Goal: Check status: Check status

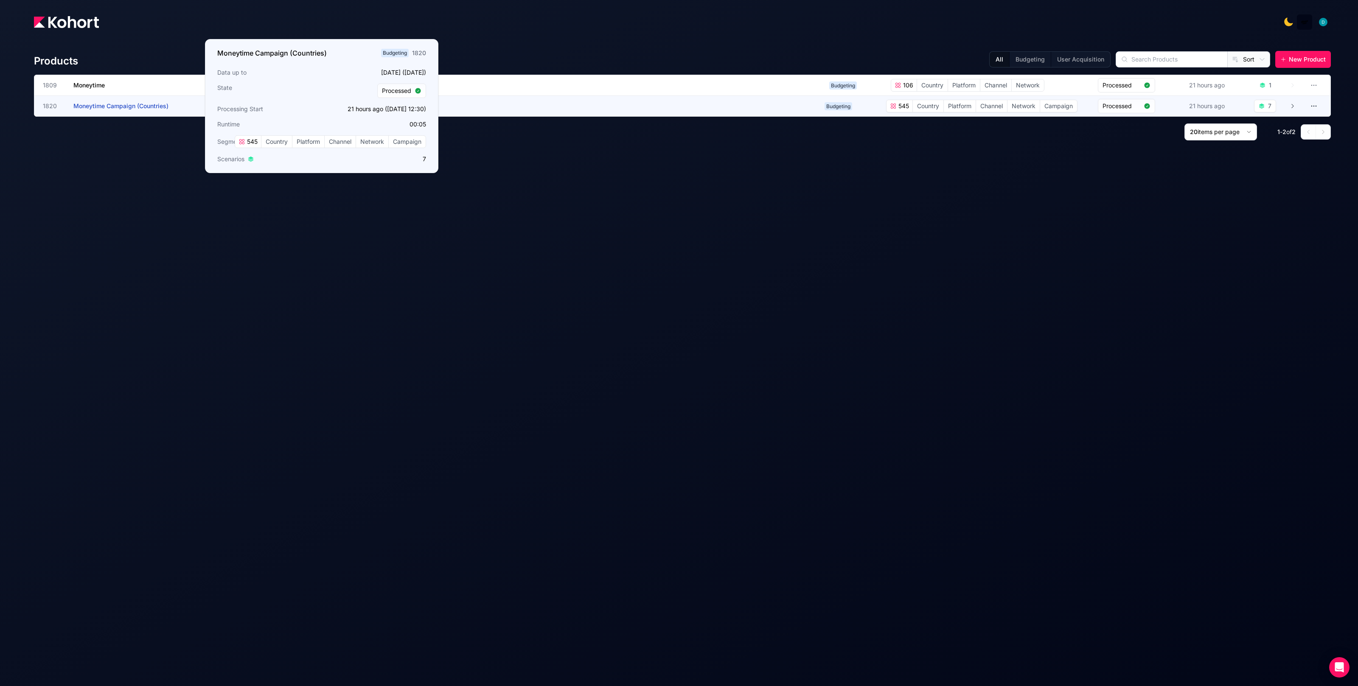
click at [161, 108] on span "Moneytime Campaign (Countries)" at bounding box center [120, 105] width 95 height 7
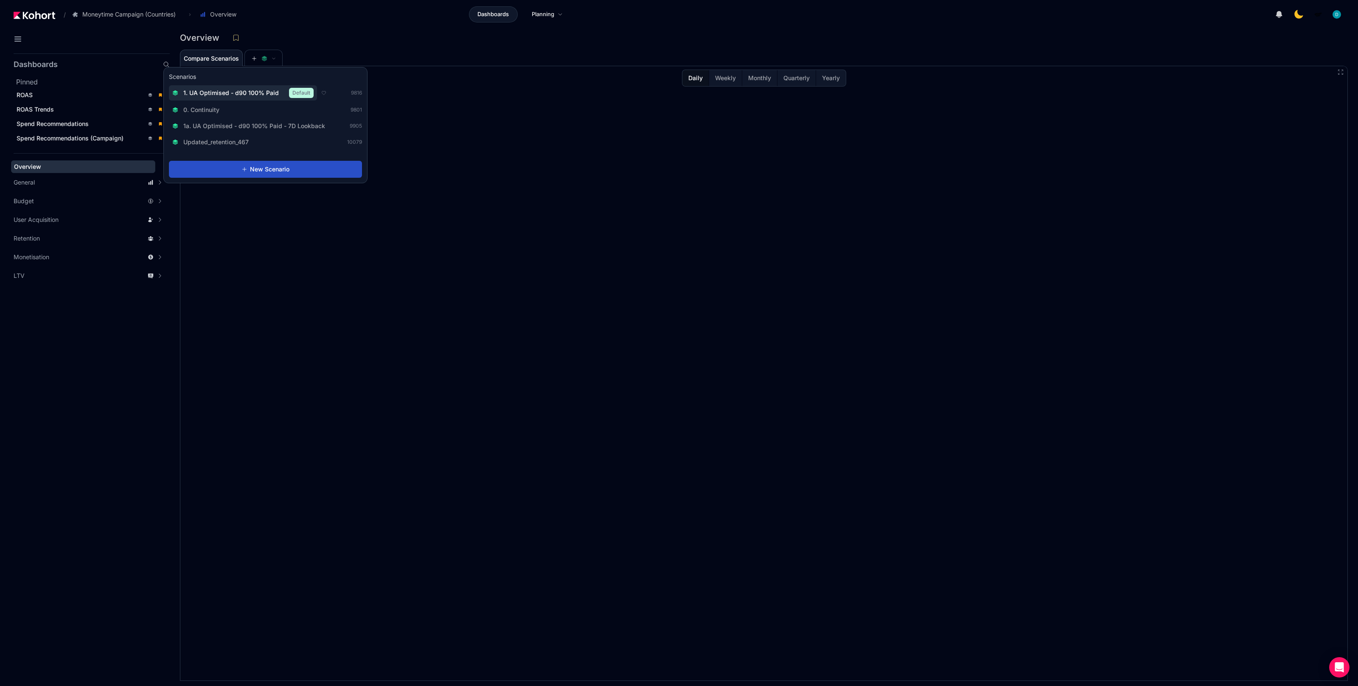
click at [262, 92] on span "1. UA Optimised - d90 100% Paid" at bounding box center [230, 93] width 95 height 8
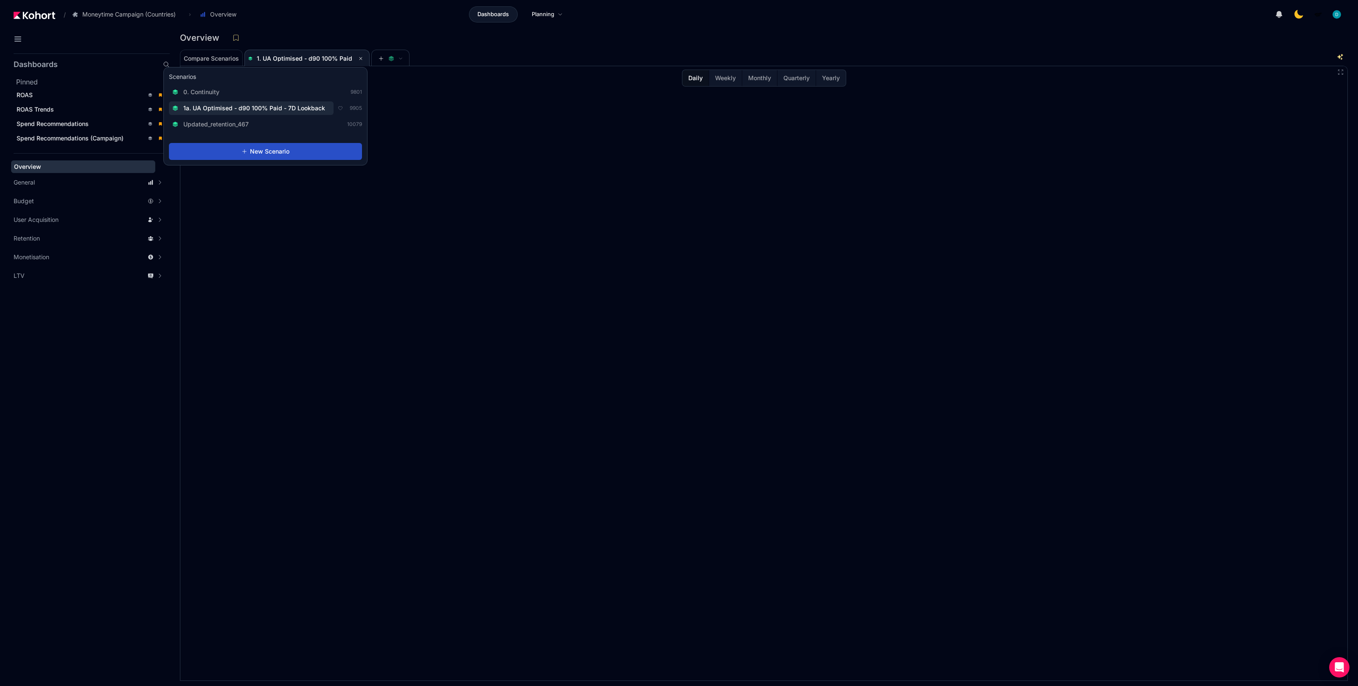
click at [288, 110] on span "1a. UA Optimised - d90 100% Paid - 7D Lookback" at bounding box center [254, 108] width 142 height 8
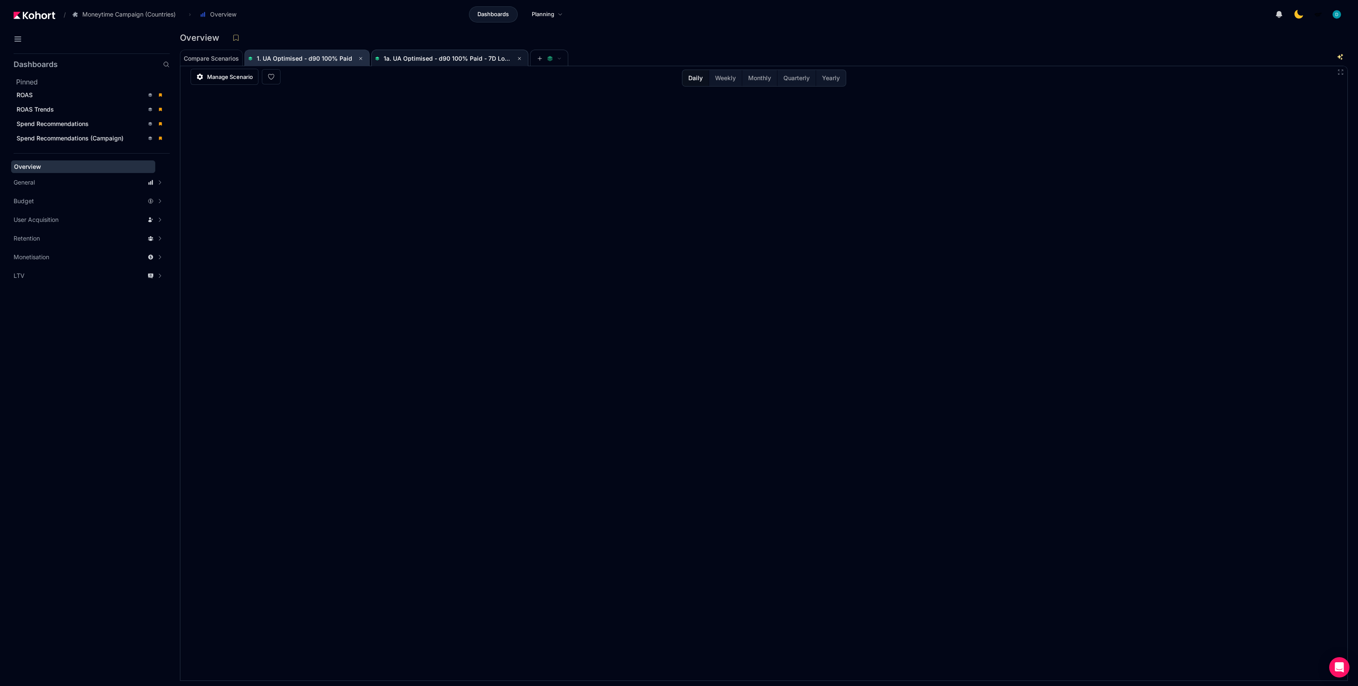
click at [318, 60] on span "1. UA Optimised - d90 100% Paid" at bounding box center [304, 58] width 95 height 7
click at [73, 92] on div "ROAS" at bounding box center [80, 95] width 127 height 8
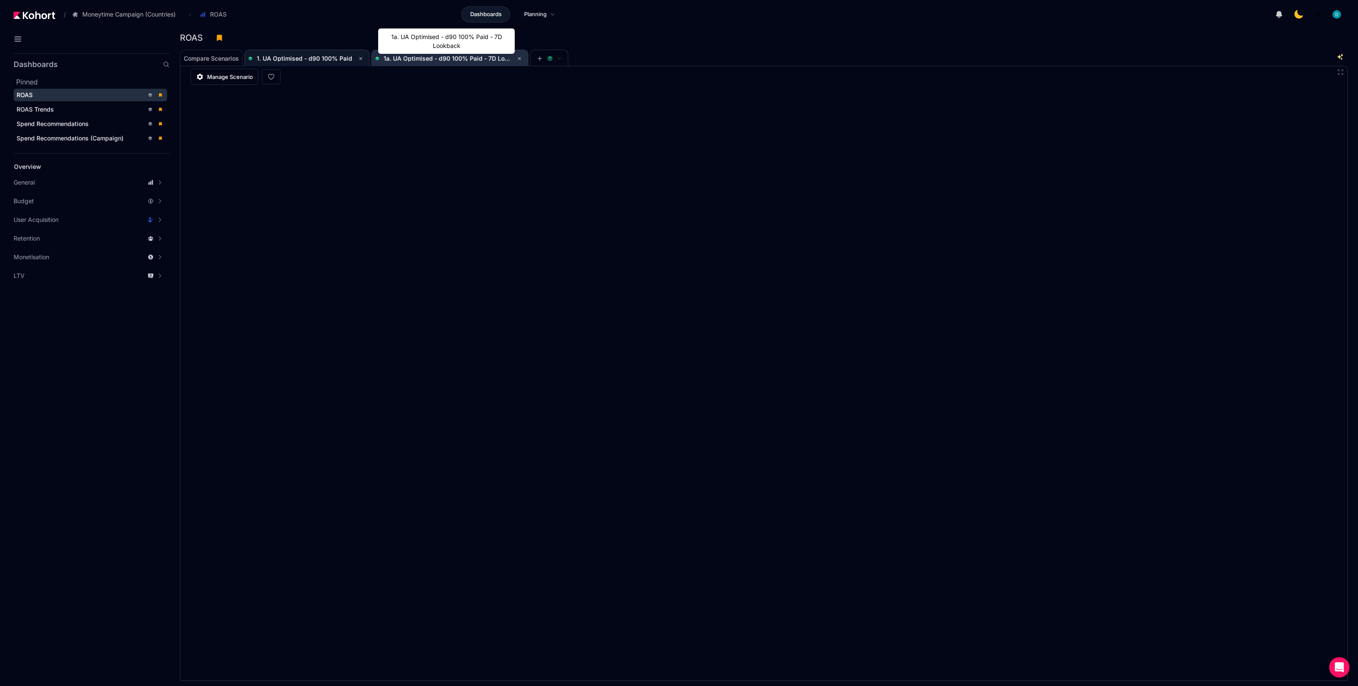
click at [417, 61] on span "1a. UA Optimised - d90 100% Paid - 7D Lookback" at bounding box center [455, 58] width 142 height 7
click at [308, 55] on span "1. UA Optimised - d90 100% Paid" at bounding box center [304, 58] width 95 height 7
